Goal: Register for event/course

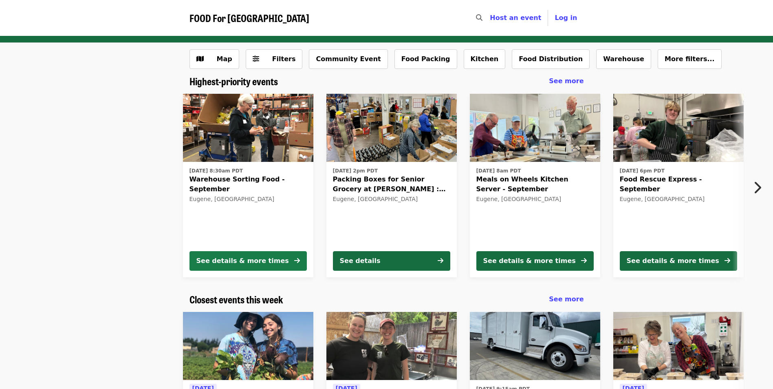
click at [247, 267] on button "See details & more times" at bounding box center [248, 261] width 117 height 20
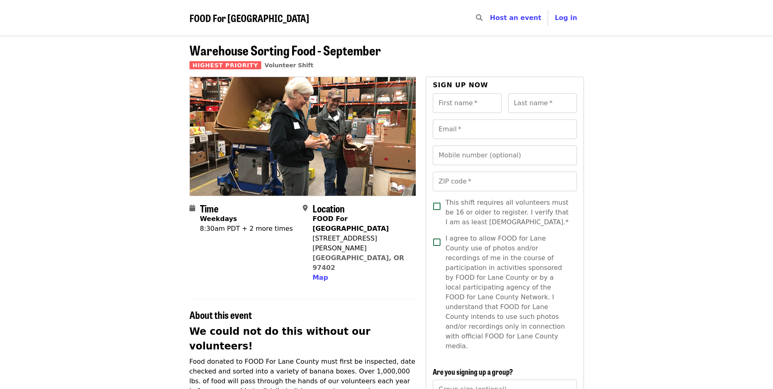
click at [237, 227] on div "8:30am PDT + 2 more times" at bounding box center [246, 229] width 93 height 10
click at [249, 224] on div "8:30am PDT + 2 more times" at bounding box center [246, 229] width 93 height 10
click at [239, 229] on div "8:30am PDT + 2 more times" at bounding box center [246, 229] width 93 height 10
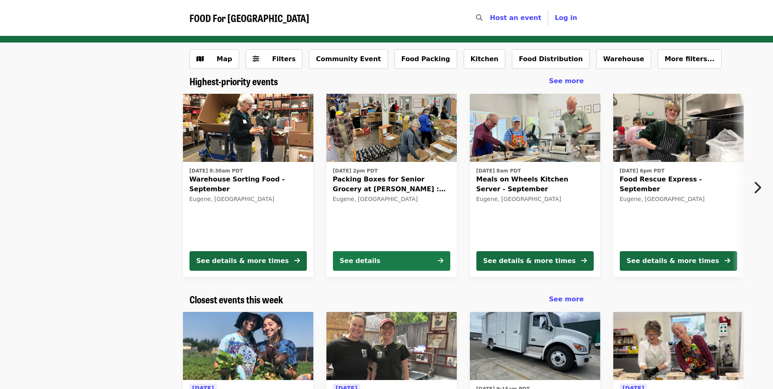
click at [399, 263] on button "See details" at bounding box center [391, 261] width 117 height 20
click at [253, 65] on button "Filters" at bounding box center [274, 59] width 57 height 20
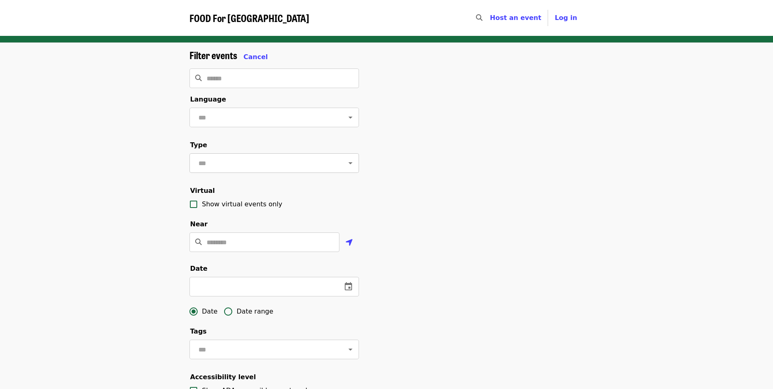
click at [257, 171] on input "text" at bounding box center [264, 162] width 137 height 15
click at [242, 205] on li "Volunteer shifts" at bounding box center [270, 205] width 163 height 15
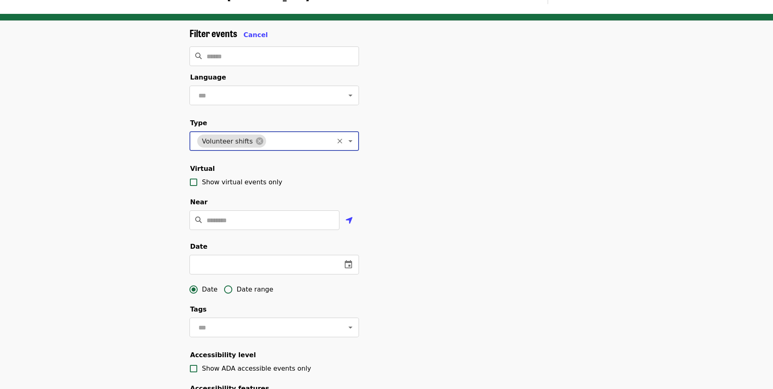
scroll to position [41, 0]
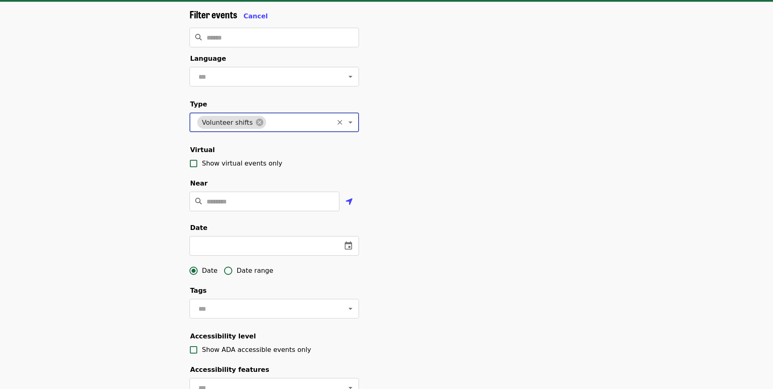
click at [255, 276] on label "Date range" at bounding box center [247, 270] width 54 height 17
click at [254, 256] on button "change date" at bounding box center [261, 246] width 20 height 20
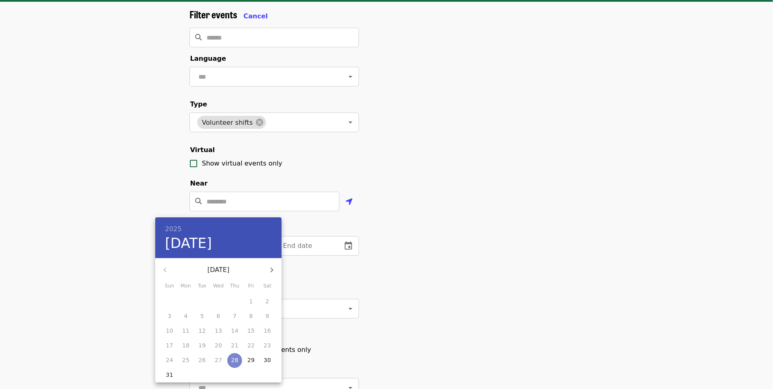
click at [233, 362] on p "28" at bounding box center [234, 360] width 7 height 8
type input "**********"
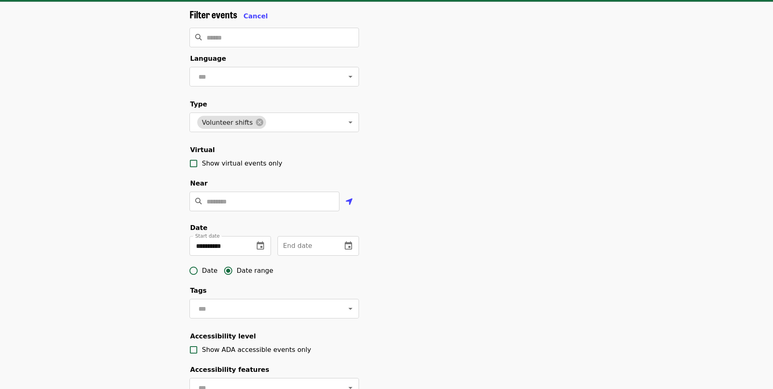
click at [308, 253] on input "text" at bounding box center [307, 246] width 58 height 20
click at [350, 249] on icon "change date" at bounding box center [348, 245] width 7 height 8
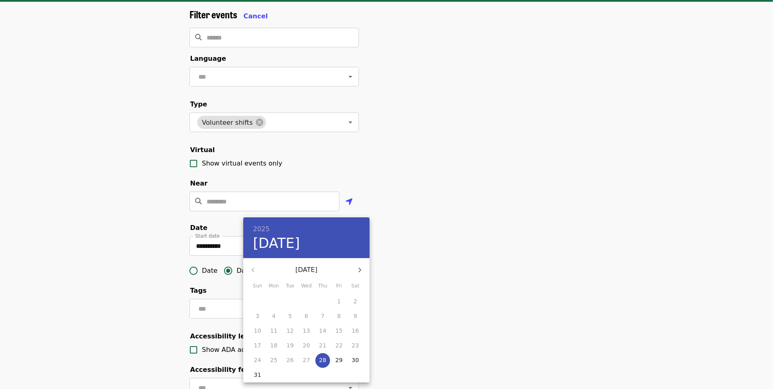
click at [364, 265] on icon "button" at bounding box center [360, 270] width 10 height 10
click at [320, 322] on button "11" at bounding box center [322, 316] width 15 height 15
type input "**********"
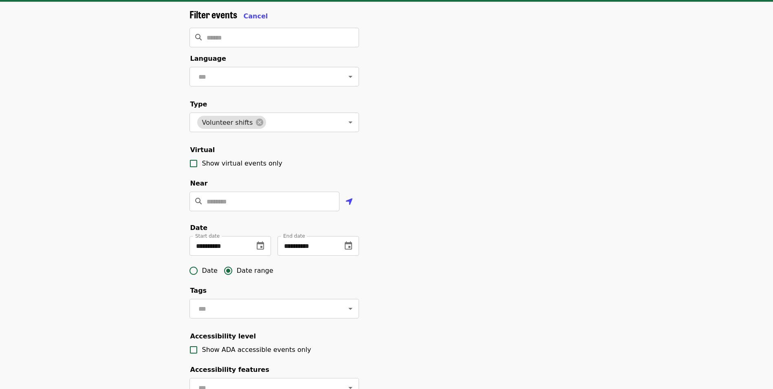
click at [458, 265] on div "**********" at bounding box center [387, 236] width 408 height 454
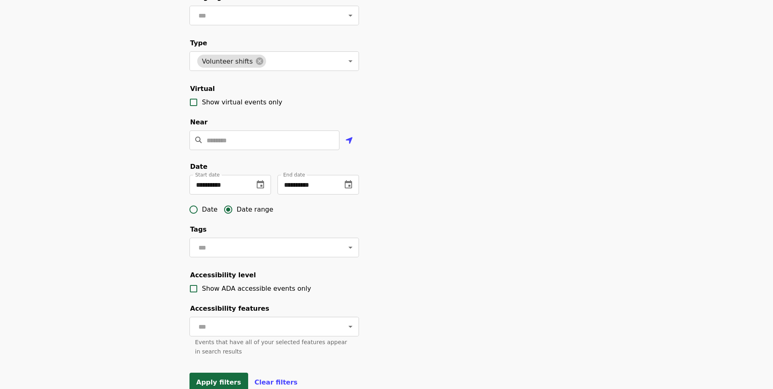
scroll to position [163, 0]
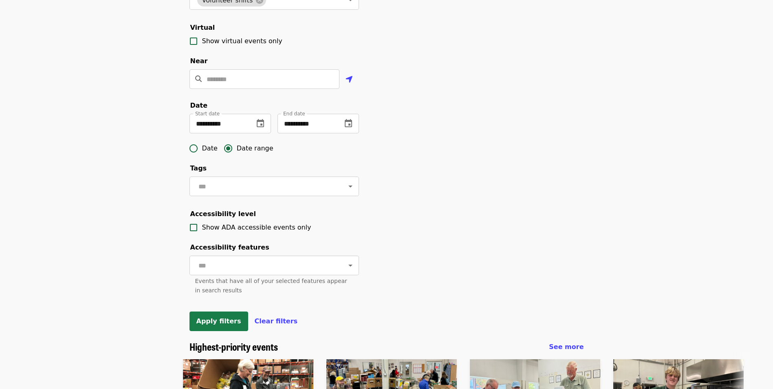
click at [232, 325] on span "Apply filters" at bounding box center [218, 321] width 45 height 8
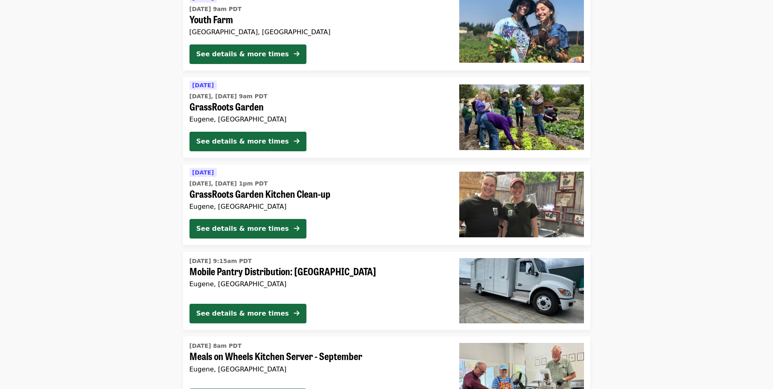
scroll to position [204, 0]
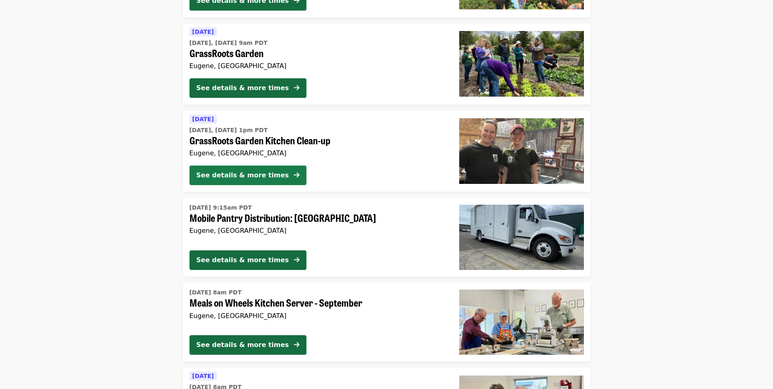
click at [223, 172] on div "See details & more times" at bounding box center [242, 175] width 93 height 10
